Goal: Use online tool/utility: Utilize a website feature to perform a specific function

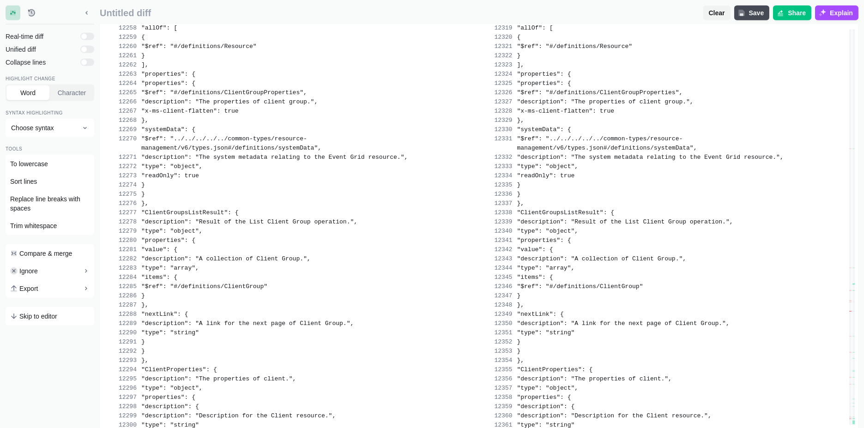
scroll to position [133962, 0]
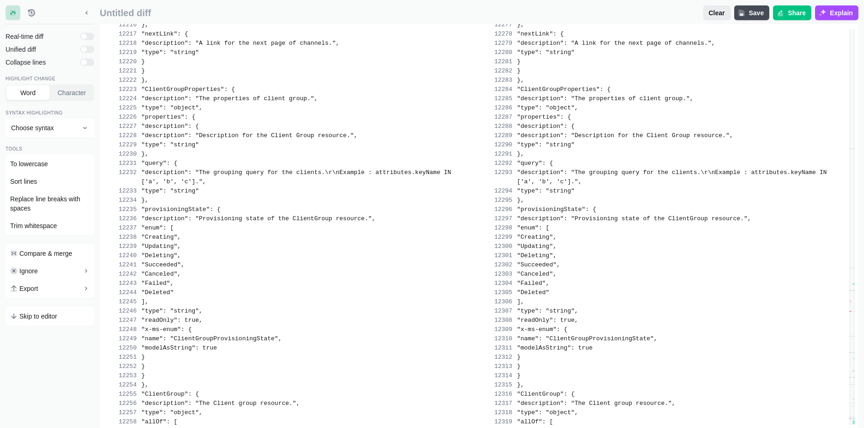
click at [721, 12] on span "Clear" at bounding box center [717, 12] width 20 height 9
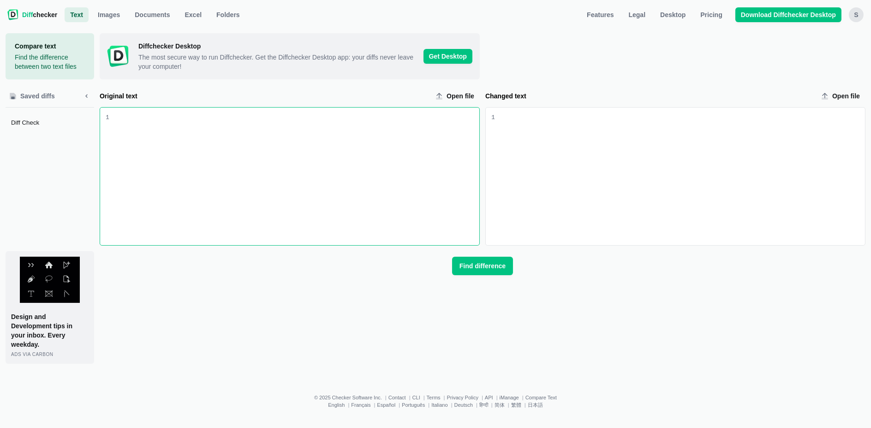
click at [591, 125] on div "Changed text input" at bounding box center [680, 177] width 370 height 138
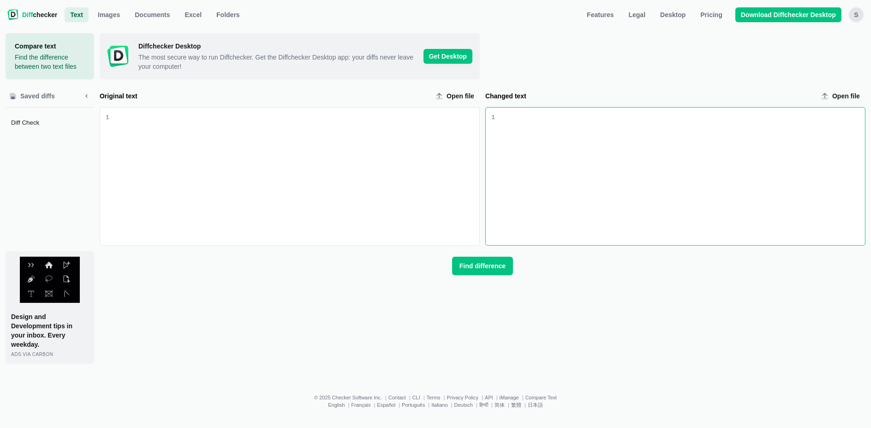
scroll to position [137217, 0]
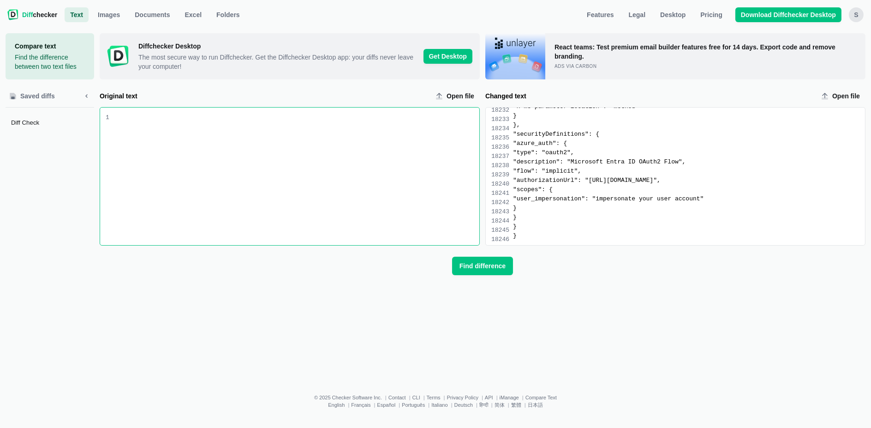
click at [291, 194] on div "Original text input" at bounding box center [294, 177] width 370 height 138
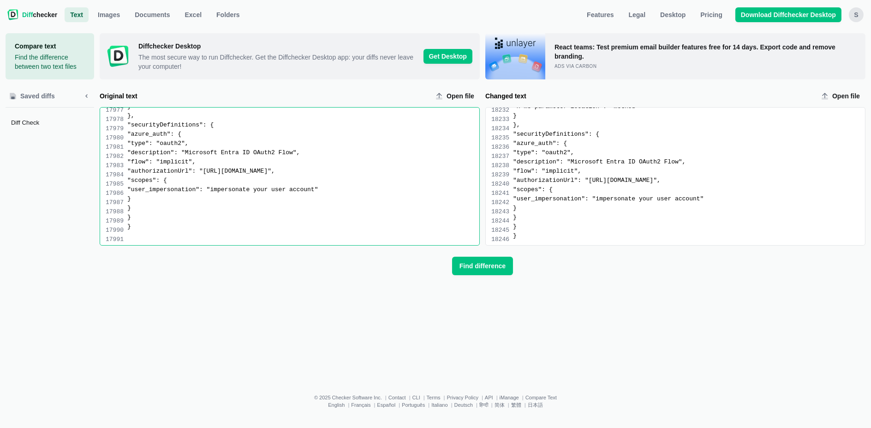
scroll to position [135079, 0]
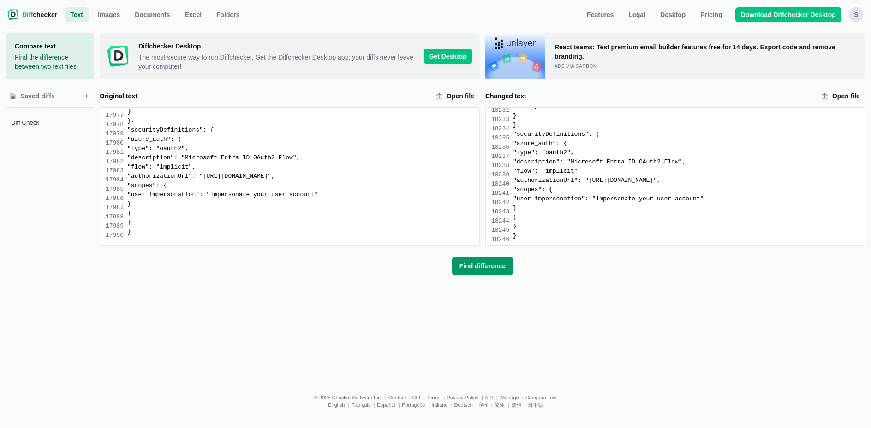
click at [491, 265] on span "Find difference" at bounding box center [483, 265] width 50 height 9
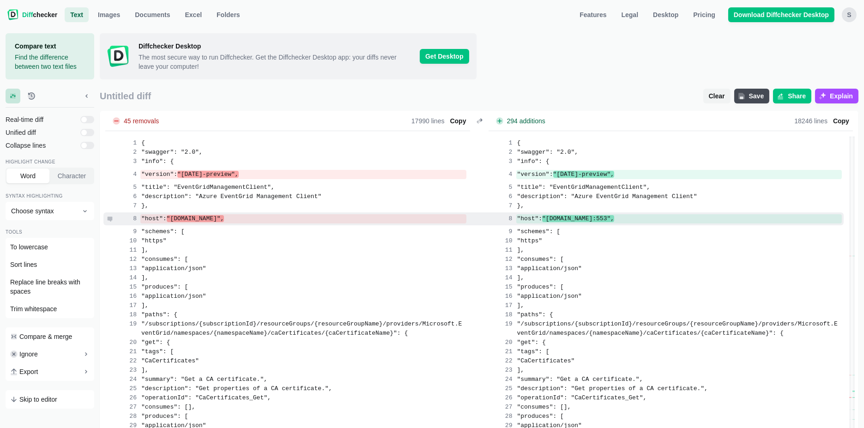
click at [193, 216] on span ""[DOMAIN_NAME]"," at bounding box center [196, 218] width 58 height 7
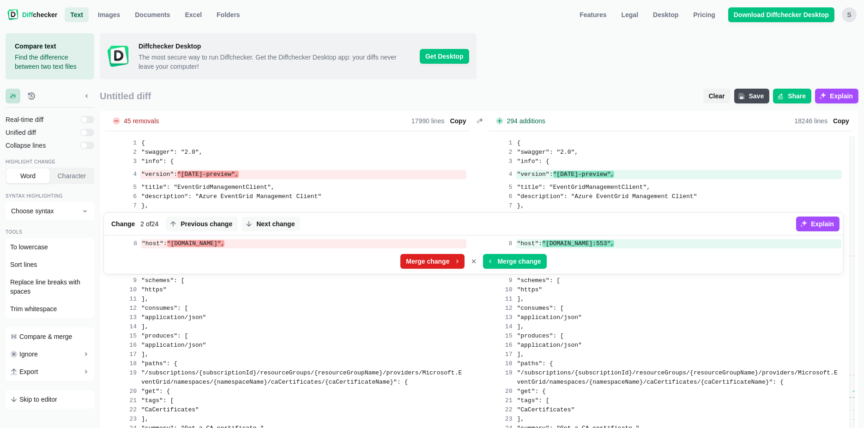
click at [443, 261] on span "Merge change" at bounding box center [427, 261] width 47 height 9
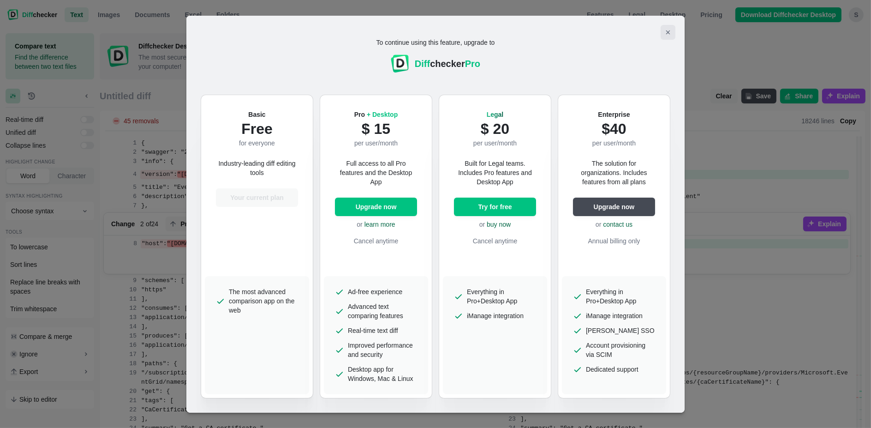
click at [668, 35] on icon "Close modal" at bounding box center [668, 32] width 7 height 7
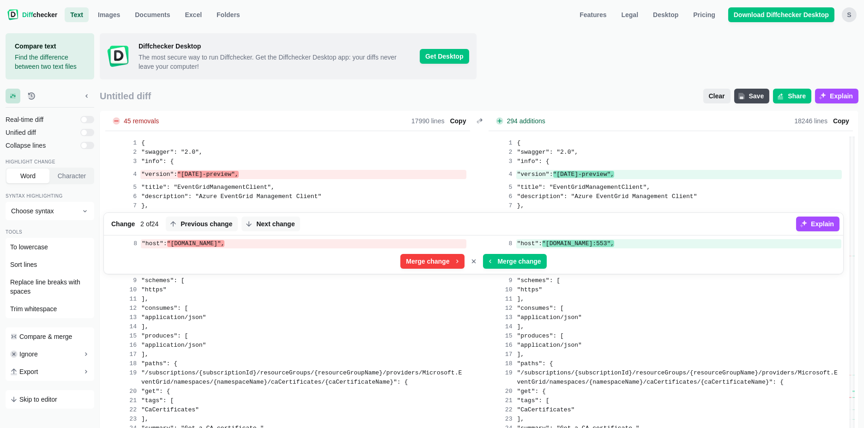
click at [725, 92] on span "Clear" at bounding box center [717, 95] width 20 height 9
